Goal: Information Seeking & Learning: Check status

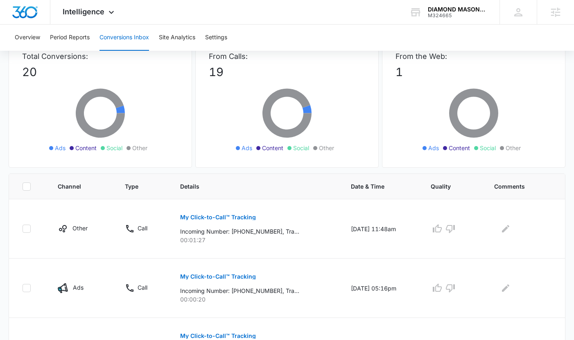
scroll to position [70, 0]
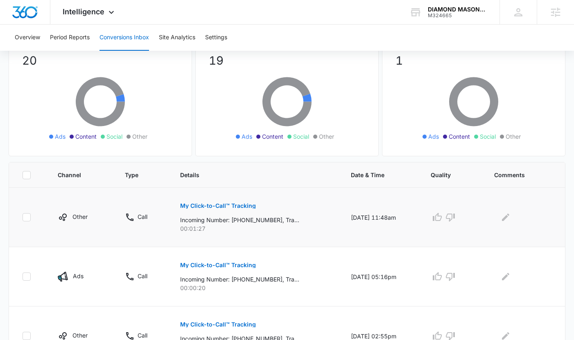
click at [206, 202] on button "My Click-to-Call™ Tracking" at bounding box center [218, 206] width 76 height 20
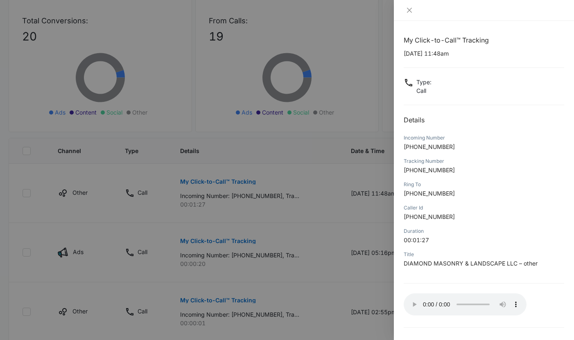
scroll to position [0, 0]
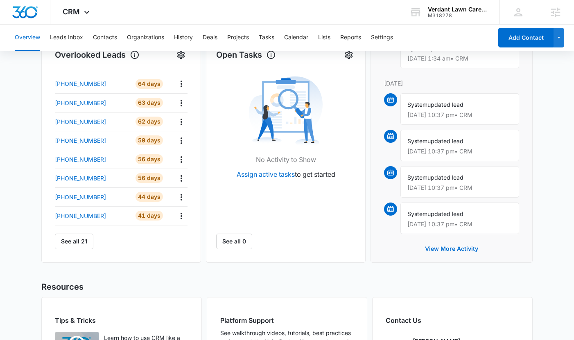
scroll to position [277, 0]
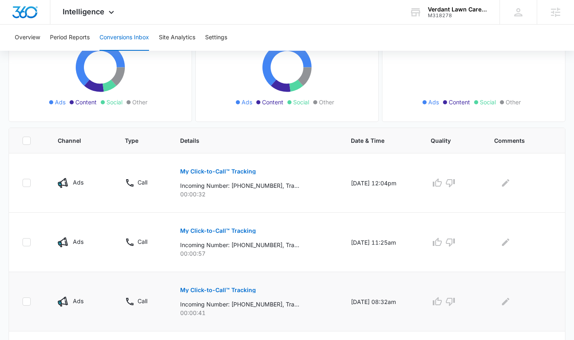
scroll to position [104, 0]
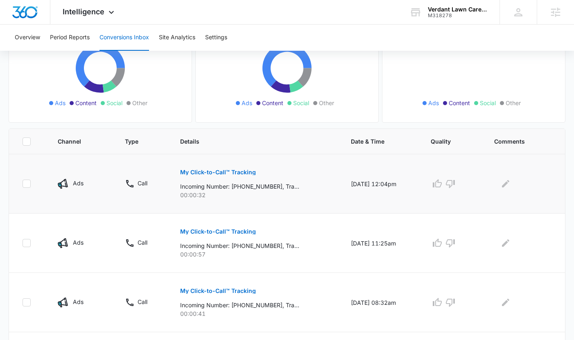
click at [190, 158] on td "My Click-to-Call™ Tracking Incoming Number: +12088197023, Tracking Number: +120…" at bounding box center [255, 183] width 171 height 59
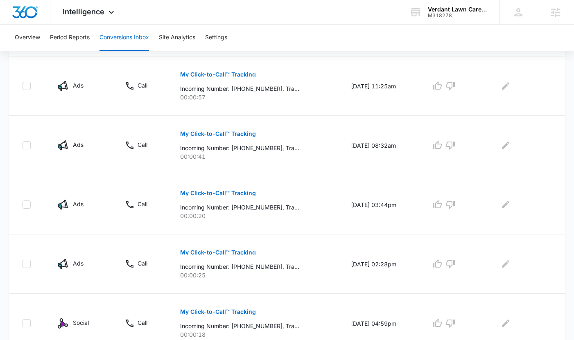
scroll to position [263, 0]
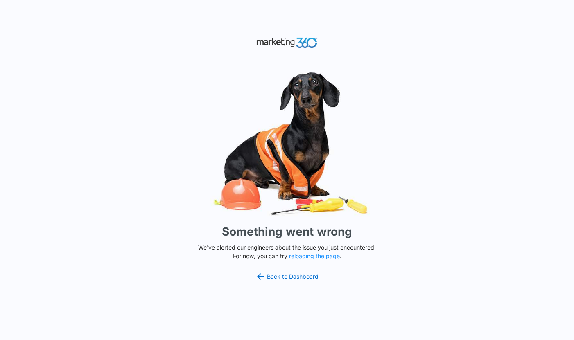
click at [237, 183] on img at bounding box center [287, 143] width 246 height 153
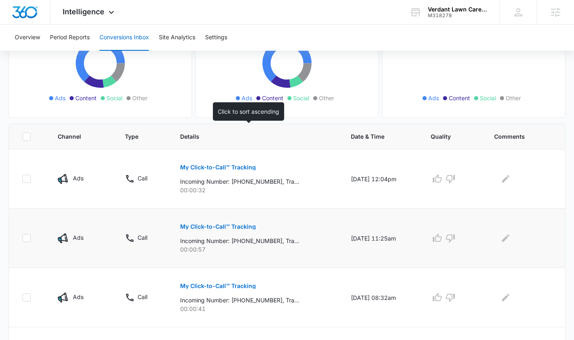
scroll to position [106, 0]
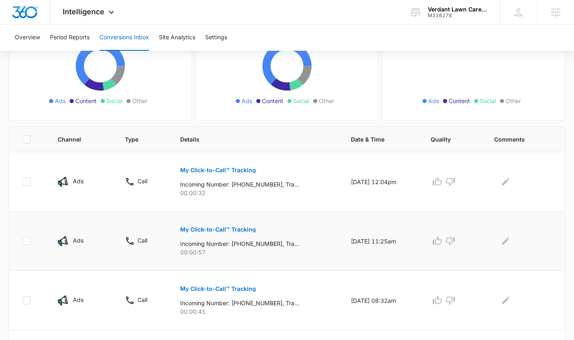
click at [214, 231] on p "My Click-to-Call™ Tracking" at bounding box center [218, 230] width 76 height 6
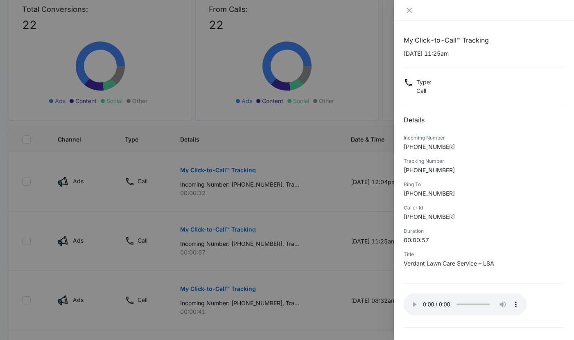
click at [245, 178] on div at bounding box center [287, 170] width 574 height 340
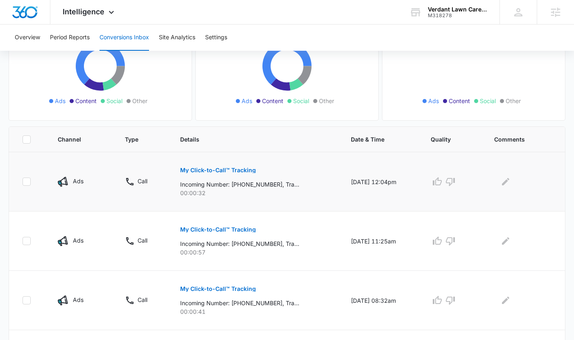
click at [228, 167] on p "My Click-to-Call™ Tracking" at bounding box center [218, 170] width 76 height 6
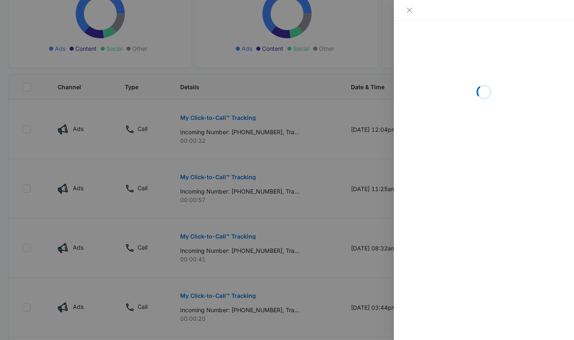
scroll to position [163, 0]
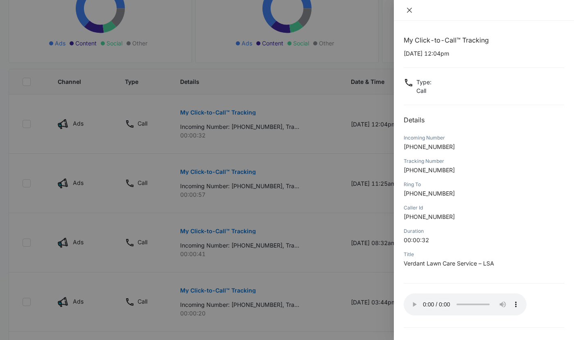
click at [408, 12] on icon "close" at bounding box center [409, 10] width 7 height 7
